Goal: Information Seeking & Learning: Learn about a topic

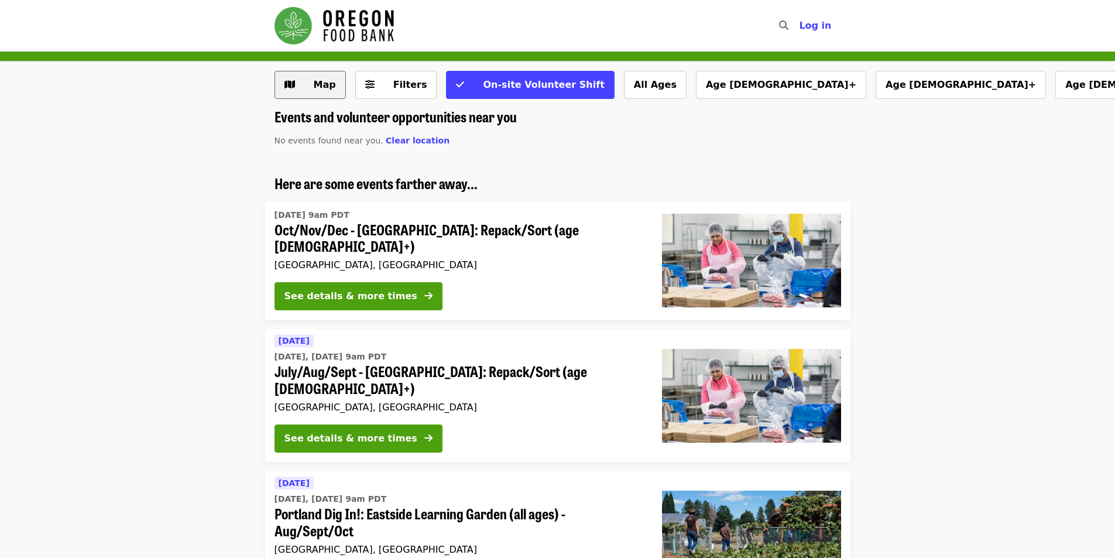
click at [307, 84] on span "Map" at bounding box center [319, 85] width 34 height 14
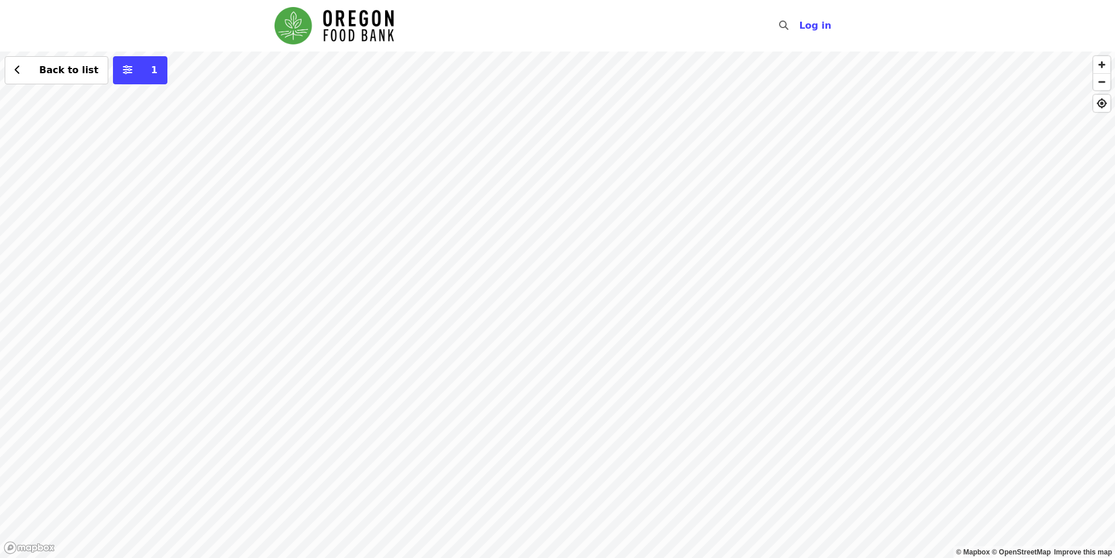
click at [1100, 90] on div "Back to list 1" at bounding box center [557, 304] width 1115 height 506
drag, startPoint x: 439, startPoint y: 428, endPoint x: 654, endPoint y: 304, distance: 248.5
click at [654, 304] on div "Back to list 1" at bounding box center [557, 304] width 1115 height 506
drag, startPoint x: 388, startPoint y: 323, endPoint x: 1149, endPoint y: 417, distance: 767.0
click at [1114, 417] on html "Skip to content ​ Log in © Mapbox © OpenStreetMap Improve this map Back to list…" at bounding box center [557, 279] width 1115 height 558
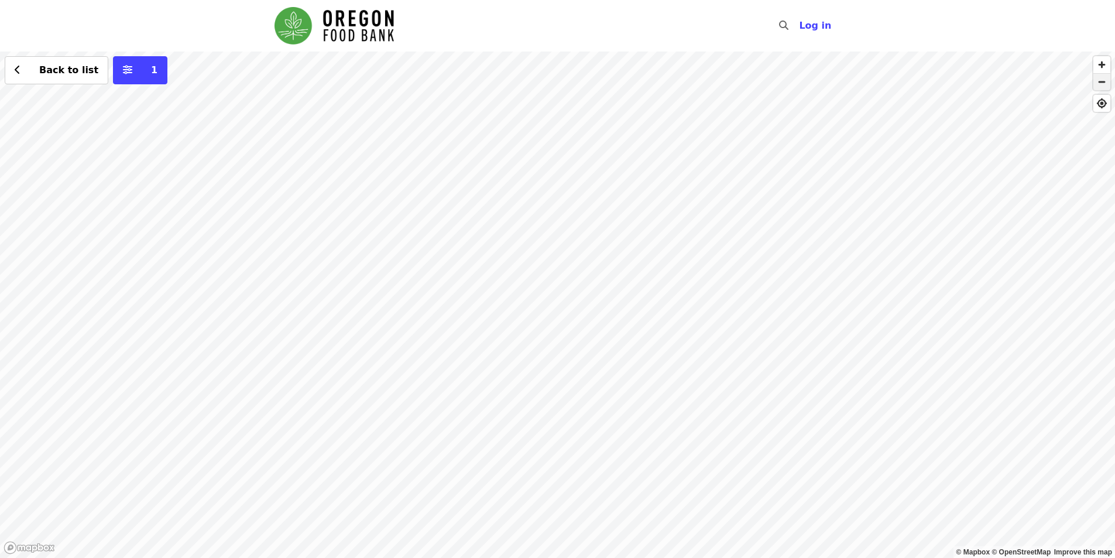
click at [1096, 83] on span "button" at bounding box center [1101, 82] width 17 height 16
drag, startPoint x: 564, startPoint y: 469, endPoint x: 575, endPoint y: 547, distance: 79.2
click at [575, 547] on div "Back to list 1" at bounding box center [557, 304] width 1115 height 506
drag, startPoint x: 559, startPoint y: 215, endPoint x: 339, endPoint y: 40, distance: 280.6
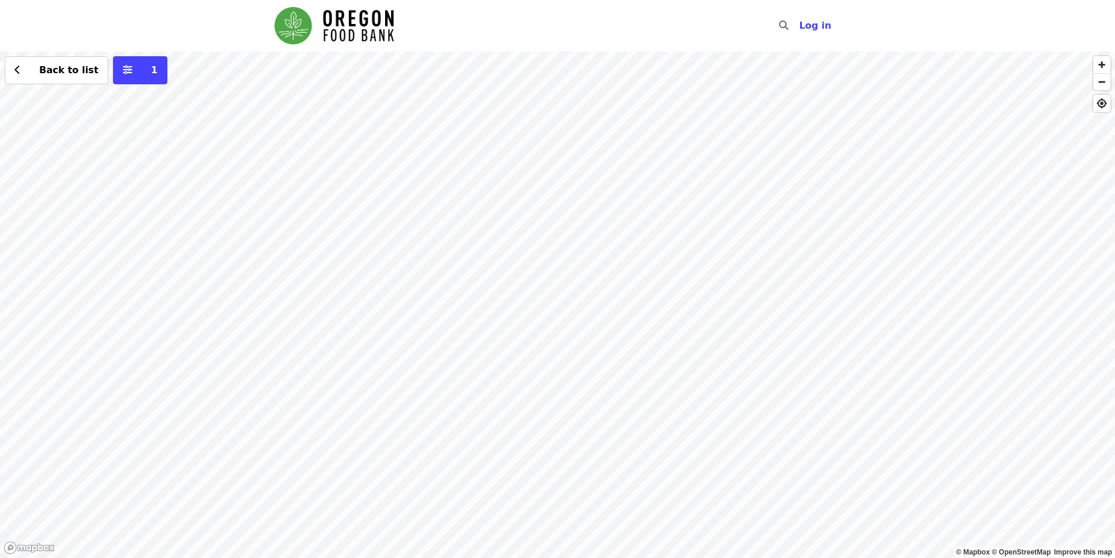
click at [339, 40] on div "Skip to content ​ Log in © Mapbox © OpenStreetMap Improve this map Back to list…" at bounding box center [557, 279] width 1115 height 558
click at [1102, 83] on span "button" at bounding box center [1101, 82] width 17 height 16
click at [568, 288] on div "Back to list 1" at bounding box center [557, 304] width 1115 height 506
drag, startPoint x: 535, startPoint y: 388, endPoint x: 463, endPoint y: 353, distance: 80.1
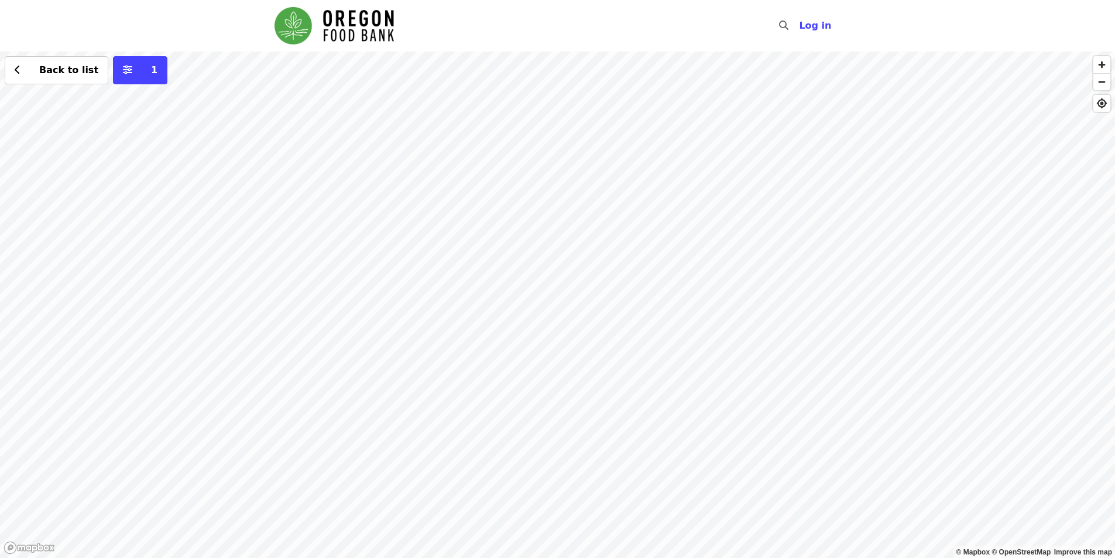
click at [463, 353] on div "Back to list 1" at bounding box center [557, 304] width 1115 height 506
click at [1101, 88] on span "button" at bounding box center [1101, 82] width 17 height 16
click at [331, 350] on div "Back to list 1" at bounding box center [557, 304] width 1115 height 506
